Goal: Find specific page/section: Find specific page/section

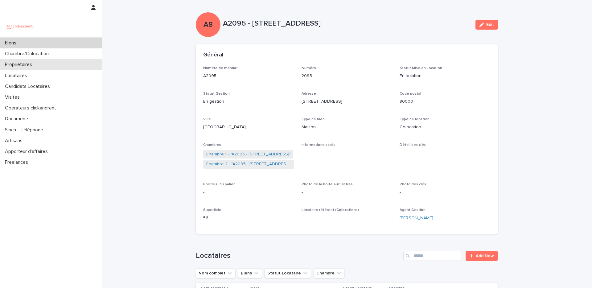
click at [50, 64] on div "Propriétaires" at bounding box center [51, 64] width 102 height 11
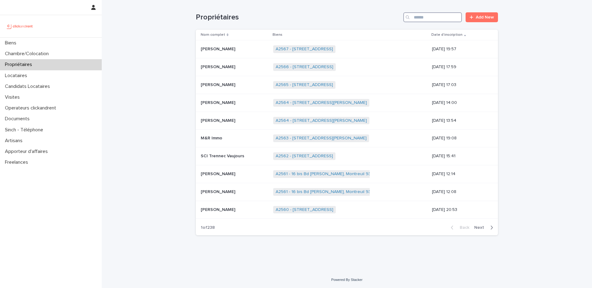
click at [431, 18] on input "Search" at bounding box center [432, 17] width 59 height 10
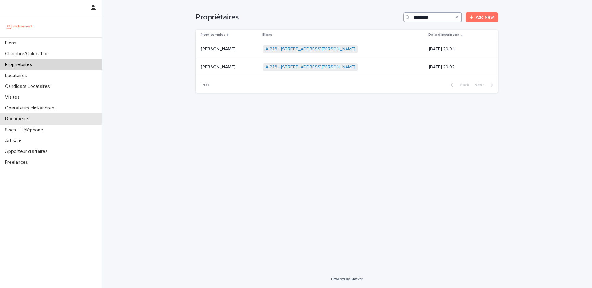
type input "*********"
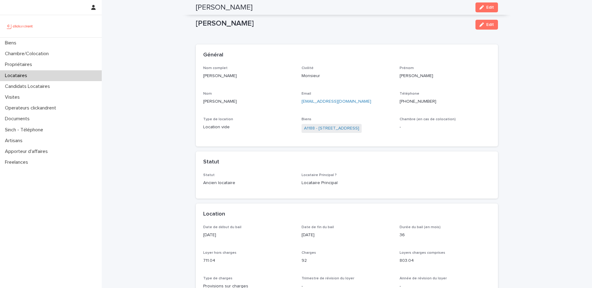
click at [51, 45] on div "Biens" at bounding box center [51, 43] width 102 height 11
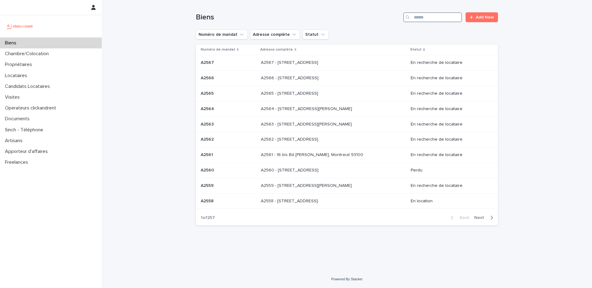
click at [439, 21] on input "Search" at bounding box center [432, 17] width 59 height 10
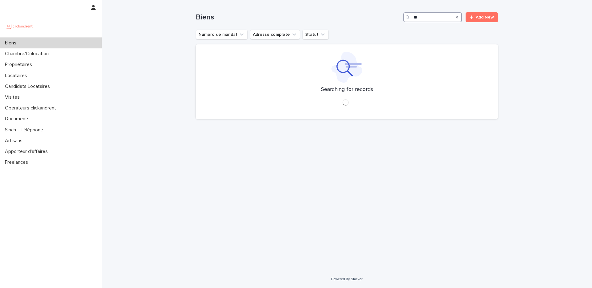
type input "*"
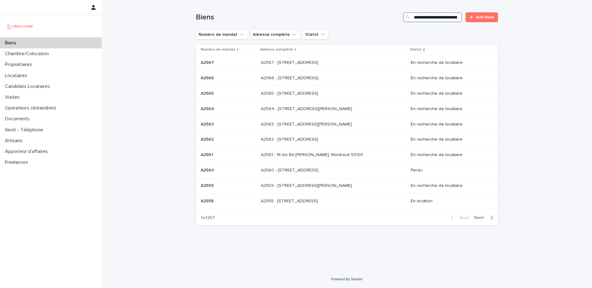
scroll to position [0, 19]
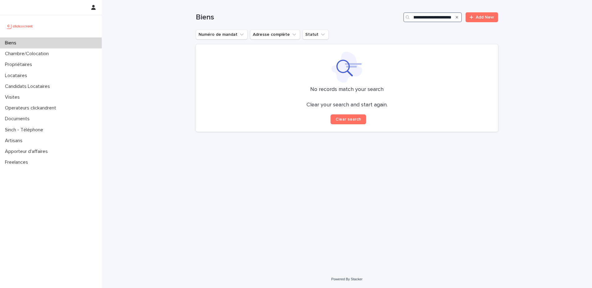
type input "**********"
click at [453, 16] on div "Search" at bounding box center [457, 17] width 10 height 10
click at [412, 17] on div "Search" at bounding box center [408, 17] width 10 height 10
drag, startPoint x: 413, startPoint y: 17, endPoint x: 468, endPoint y: 23, distance: 54.9
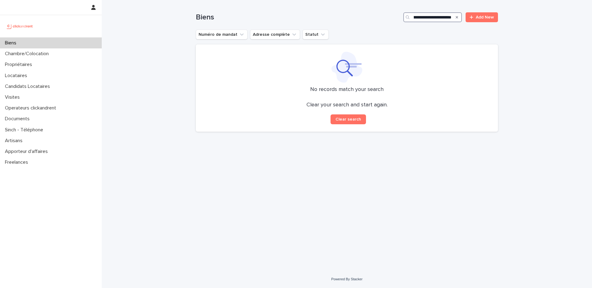
click at [468, 23] on div "**********" at bounding box center [347, 15] width 302 height 30
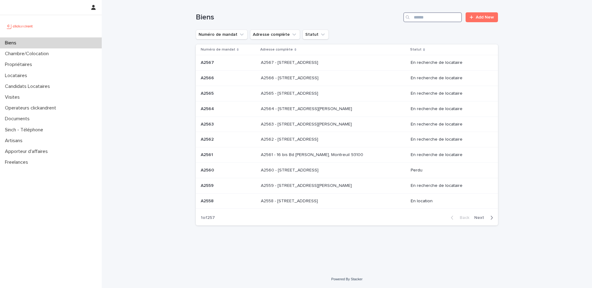
click at [430, 14] on input "Search" at bounding box center [432, 17] width 59 height 10
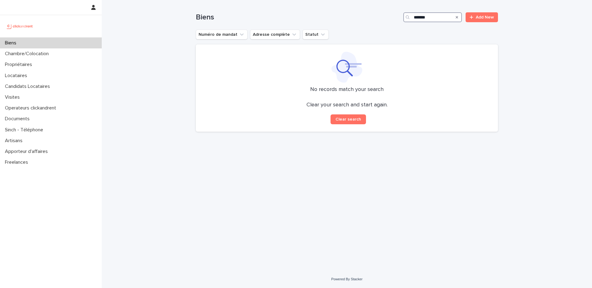
type input "********"
click at [64, 66] on div "Propriétaires" at bounding box center [51, 64] width 102 height 11
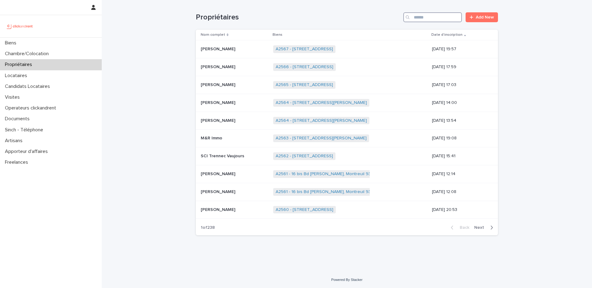
click at [429, 16] on input "Search" at bounding box center [432, 17] width 59 height 10
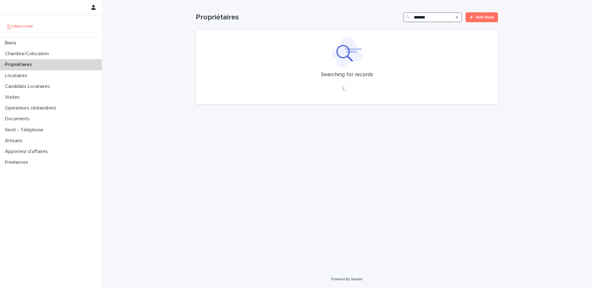
type input "********"
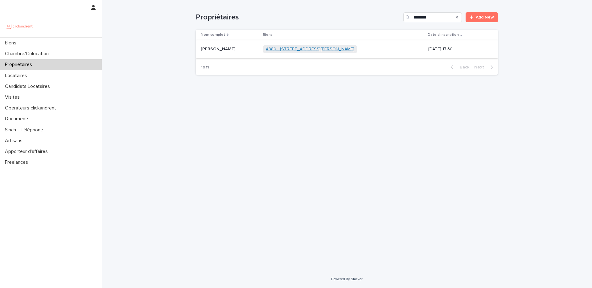
click at [330, 51] on link "A880 - [STREET_ADDRESS][PERSON_NAME]" at bounding box center [310, 49] width 88 height 5
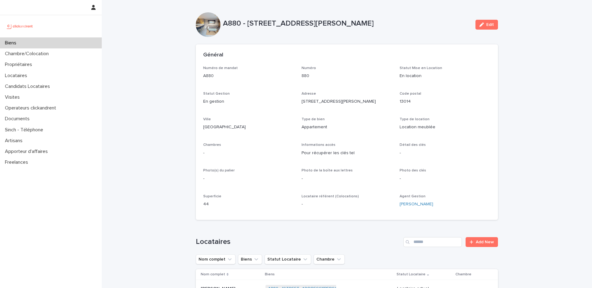
click at [232, 22] on p "A880 - [STREET_ADDRESS][PERSON_NAME]" at bounding box center [347, 23] width 248 height 9
copy p "A880"
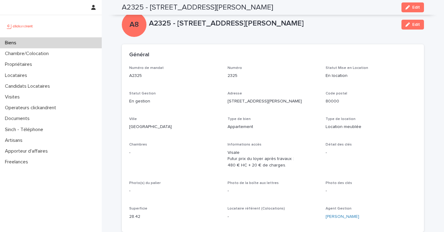
scroll to position [82, 0]
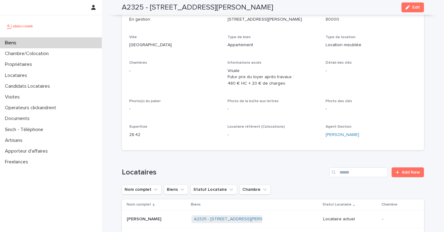
click at [57, 44] on div "Biens" at bounding box center [51, 43] width 102 height 11
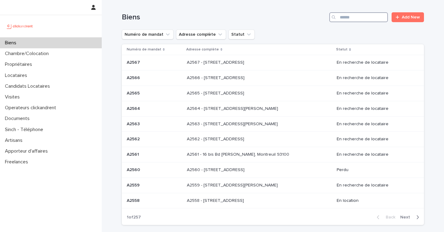
click at [350, 20] on input "Search" at bounding box center [358, 17] width 59 height 10
paste input "*****"
type input "*****"
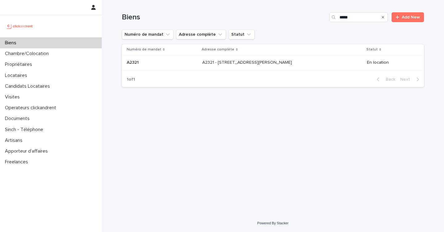
click at [310, 65] on div "A2321 - 3 rue du Général Leclerc, Amiens 80000 A2321 - 3 rue du Général Leclerc…" at bounding box center [282, 63] width 160 height 10
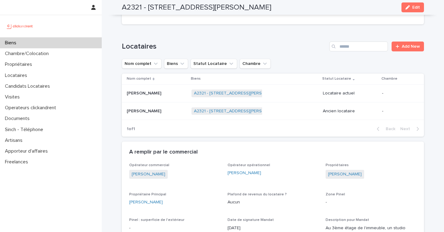
scroll to position [239, 0]
click at [148, 94] on p "Tessa Abdellatif" at bounding box center [145, 92] width 36 height 6
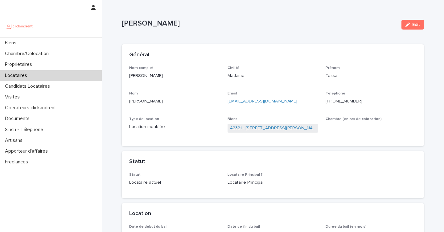
click at [315, 108] on div "Email tessa.abdellatif315@gmail.com" at bounding box center [273, 101] width 91 height 18
click at [265, 128] on link "A2321 - 3 rue du Général Leclerc, Amiens 80000" at bounding box center [273, 128] width 86 height 6
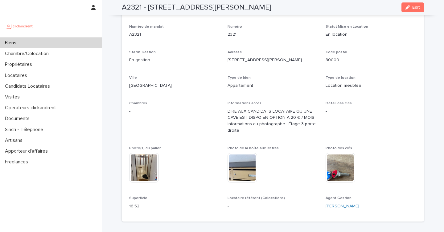
scroll to position [41, 0]
click at [239, 167] on img at bounding box center [243, 169] width 30 height 30
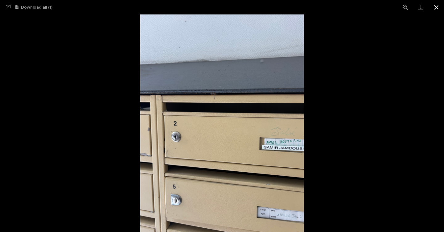
click at [435, 10] on button "Close gallery" at bounding box center [436, 7] width 15 height 14
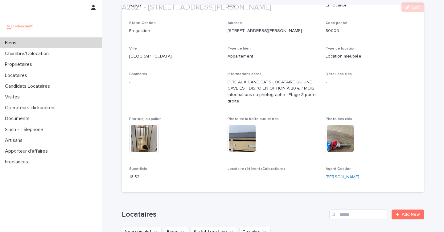
scroll to position [209, 0]
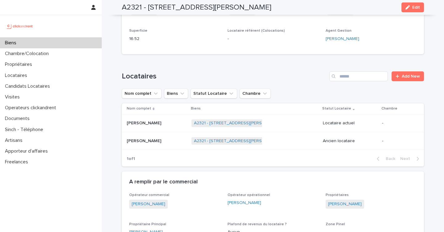
click at [163, 128] on div "Tessa Abdellatif Tessa Abdellatif" at bounding box center [157, 123] width 60 height 10
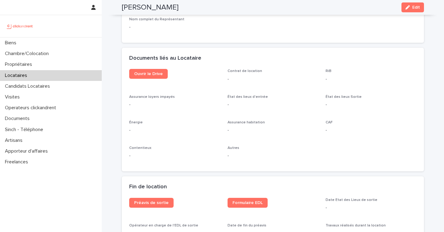
scroll to position [641, 0]
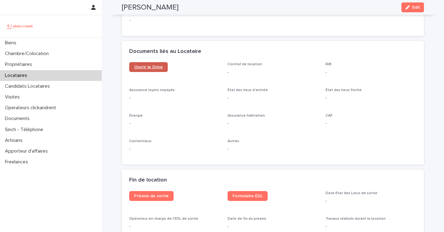
click at [151, 70] on link "Ouvrir le Drive" at bounding box center [148, 67] width 39 height 10
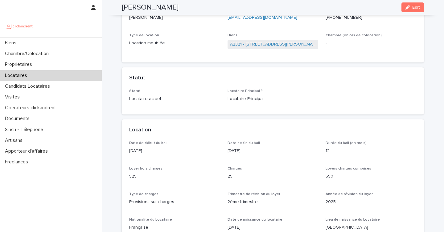
scroll to position [0, 0]
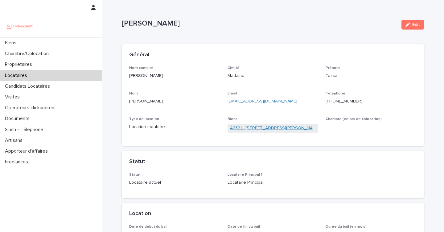
click at [265, 130] on link "A2321 - 3 rue du Général Leclerc, Amiens 80000" at bounding box center [273, 128] width 86 height 6
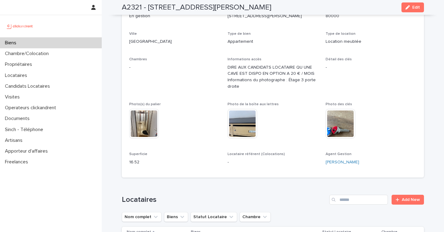
scroll to position [86, 0]
click at [238, 121] on img at bounding box center [243, 124] width 30 height 30
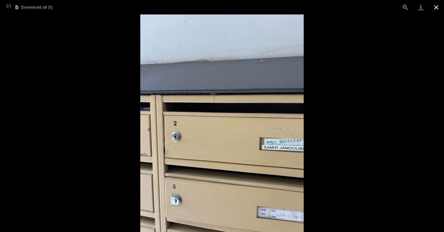
click at [435, 11] on button "Close gallery" at bounding box center [436, 7] width 15 height 14
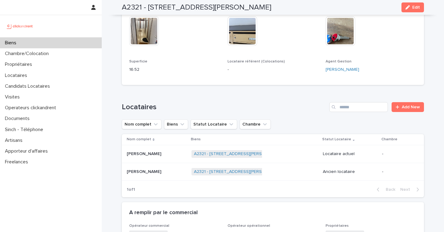
scroll to position [192, 0]
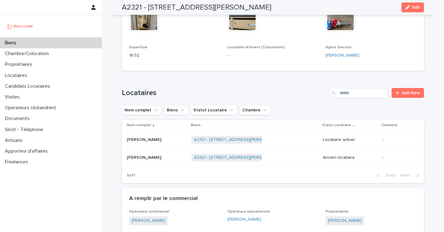
click at [167, 140] on p at bounding box center [157, 139] width 60 height 5
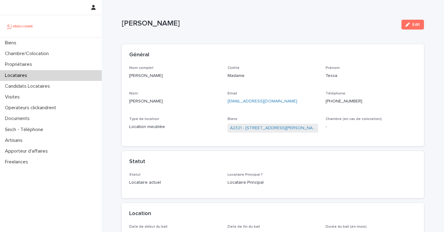
click at [344, 100] on p "+33768741540" at bounding box center [371, 101] width 91 height 6
copy p "33768741540"
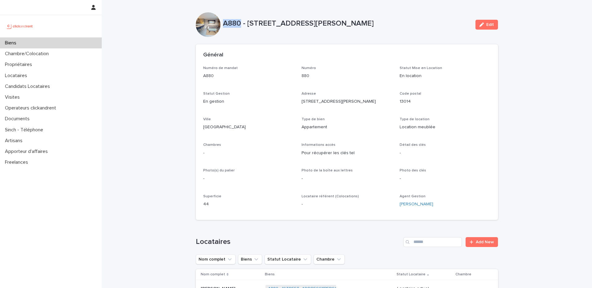
click at [79, 43] on div "Biens" at bounding box center [51, 43] width 102 height 11
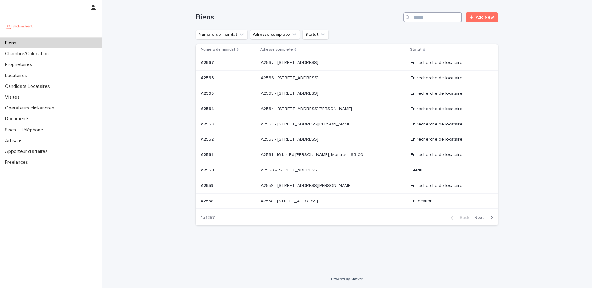
click at [426, 19] on input "Search" at bounding box center [432, 17] width 59 height 10
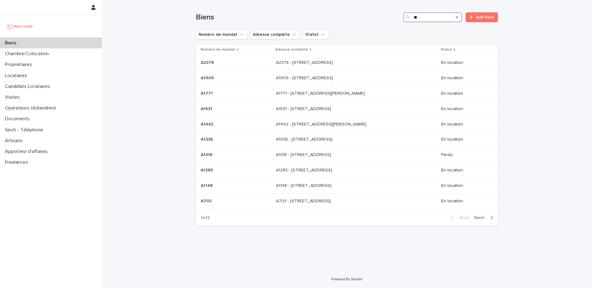
type input "*"
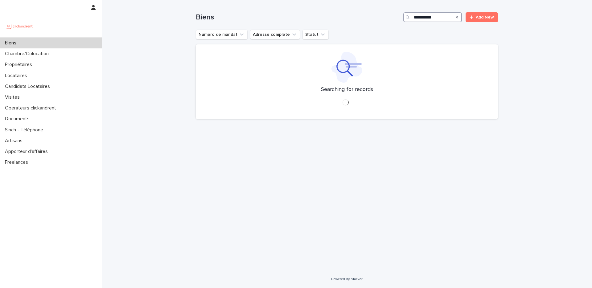
type input "**********"
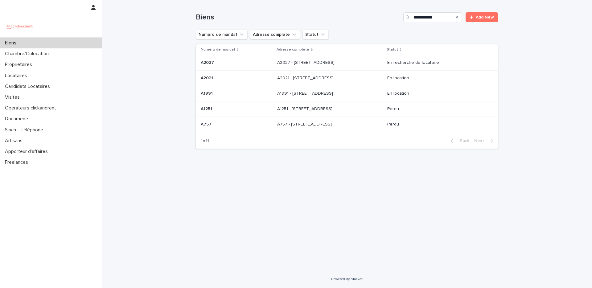
click at [334, 92] on p "A1991 - 43 Grande Rue du Petit Saint Jean, Amiens 80000" at bounding box center [305, 93] width 57 height 6
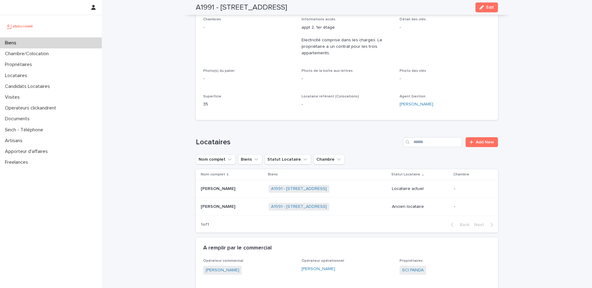
scroll to position [126, 0]
click at [228, 194] on td "Rick Tazobep Rick Tazobep" at bounding box center [231, 189] width 70 height 18
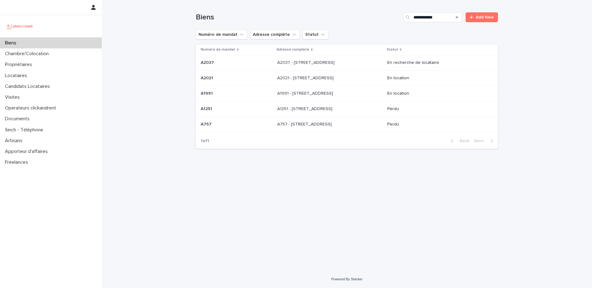
click at [329, 92] on p "A1991 - 43 Grande Rue du Petit Saint Jean, Amiens 80000" at bounding box center [305, 93] width 57 height 6
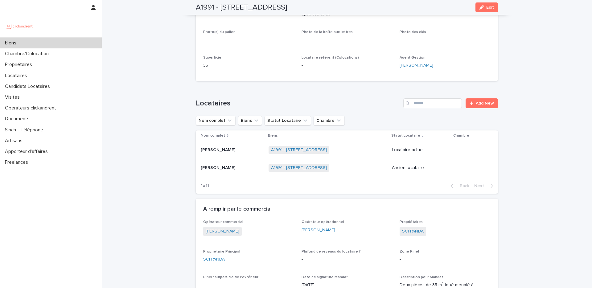
scroll to position [165, 0]
